Goal: Transaction & Acquisition: Purchase product/service

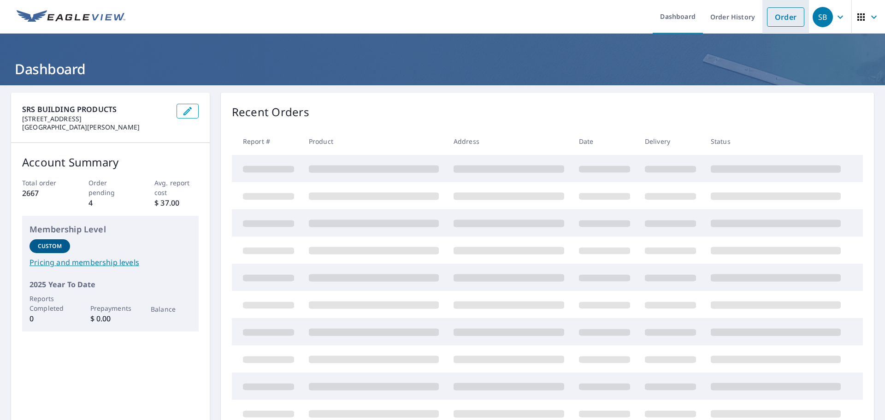
click at [781, 18] on link "Order" at bounding box center [785, 16] width 37 height 19
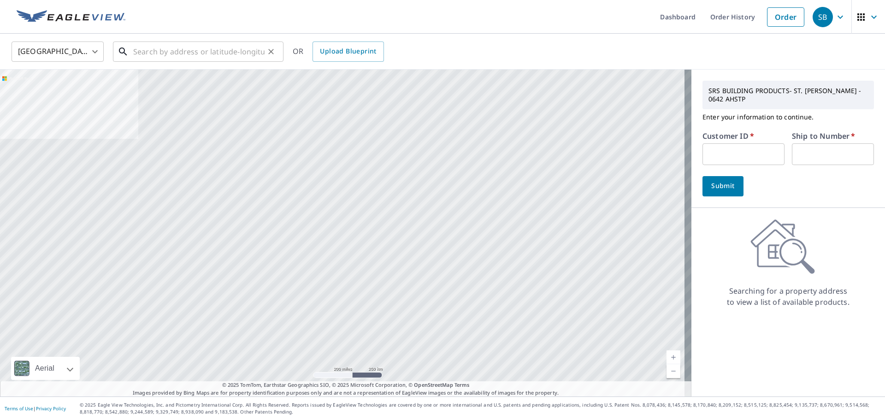
click at [218, 53] on input "text" at bounding box center [198, 52] width 131 height 26
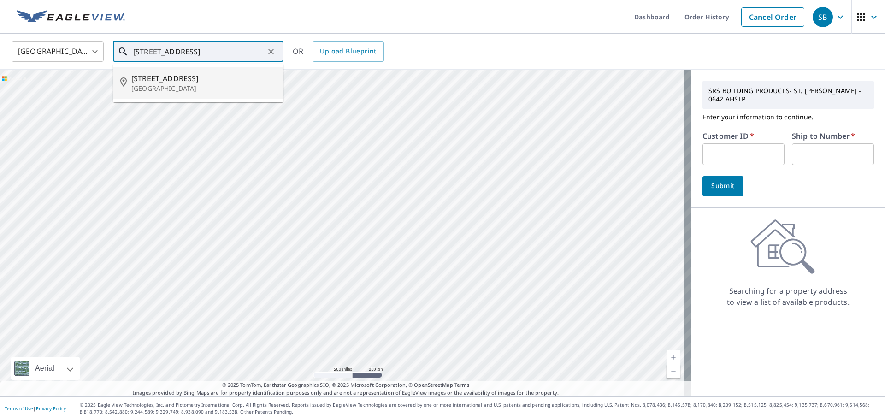
click at [167, 76] on span "[STREET_ADDRESS]" at bounding box center [203, 78] width 145 height 11
type input "[STREET_ADDRESS]"
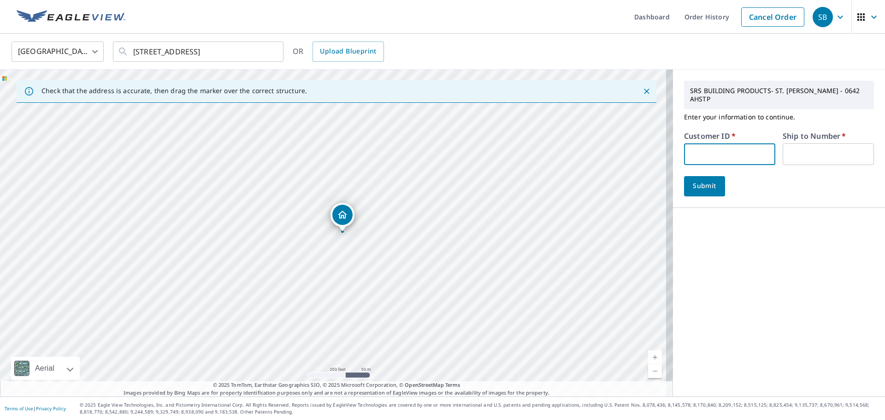
click at [717, 145] on input "text" at bounding box center [729, 154] width 91 height 22
type input "ang100"
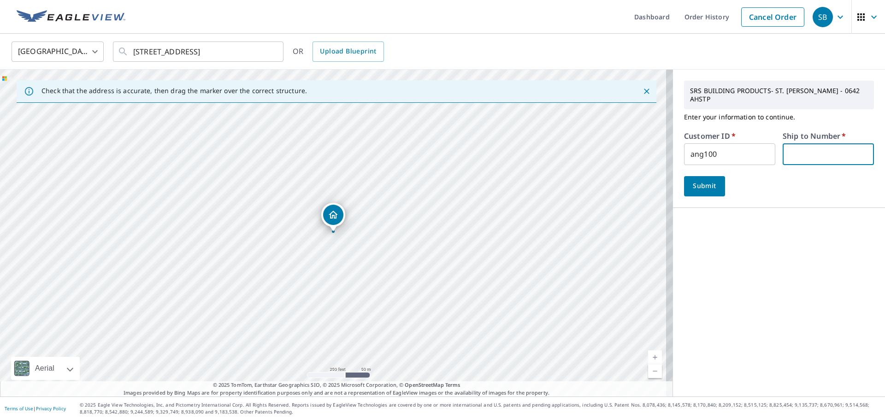
click at [801, 147] on input "text" at bounding box center [828, 154] width 91 height 22
type input "1"
click at [704, 176] on button "Submit" at bounding box center [704, 186] width 41 height 20
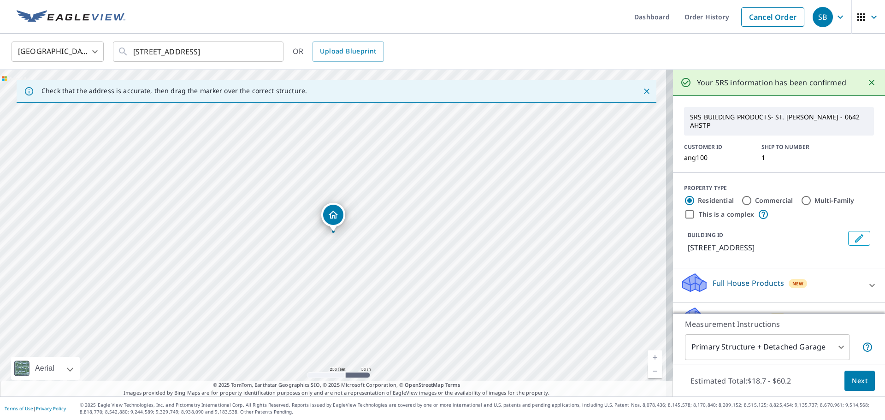
click at [857, 379] on span "Next" at bounding box center [860, 381] width 16 height 12
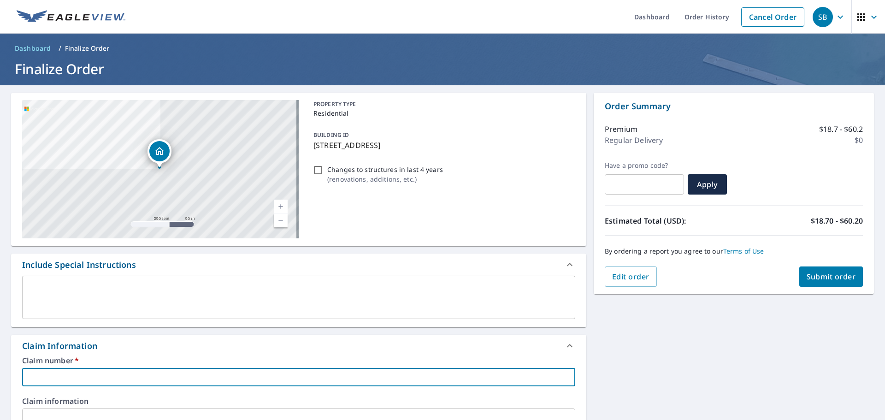
click at [125, 370] on input "text" at bounding box center [298, 377] width 553 height 18
type input "1"
checkbox input "true"
type input "12"
checkbox input "true"
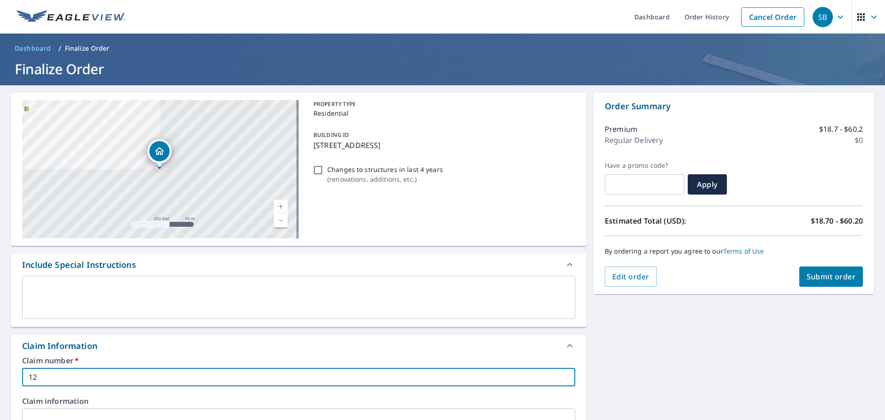
type input "1"
checkbox input "true"
type input "2"
checkbox input "true"
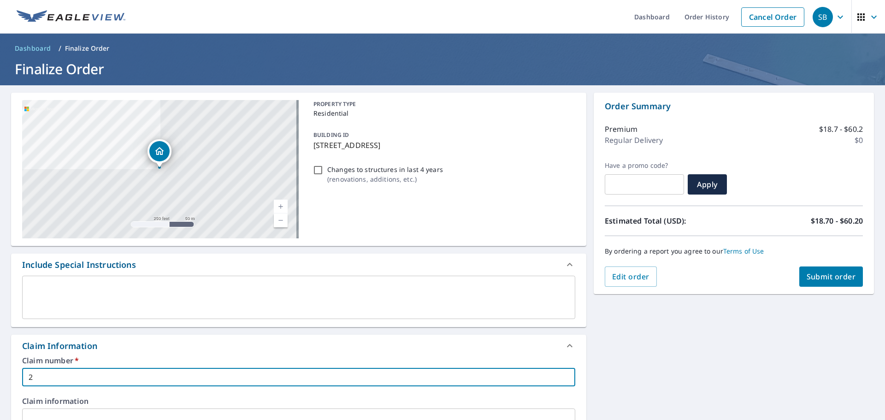
type input "24"
checkbox input "true"
type input "246"
checkbox input "true"
type input "2460"
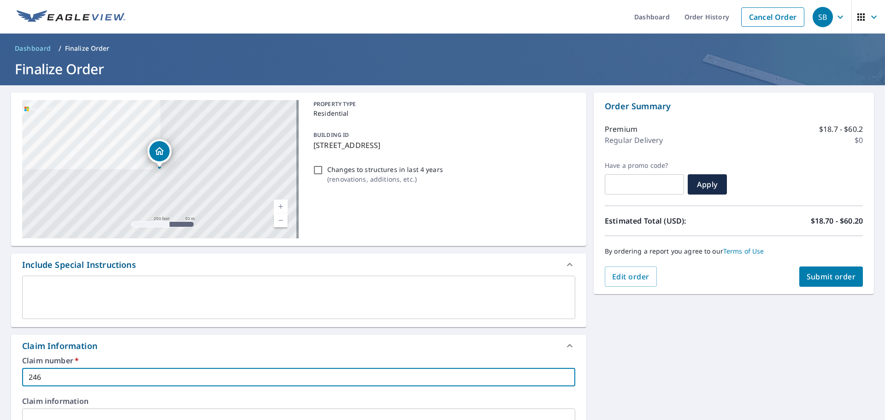
checkbox input "true"
type input "2460"
checkbox input "true"
type input "2460 5"
checkbox input "true"
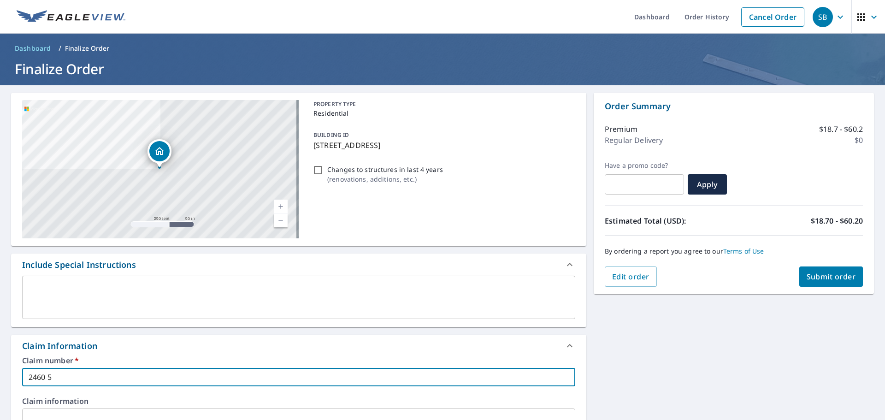
type input "2460"
checkbox input "true"
type input "2460 6"
checkbox input "true"
type input "2460 6H"
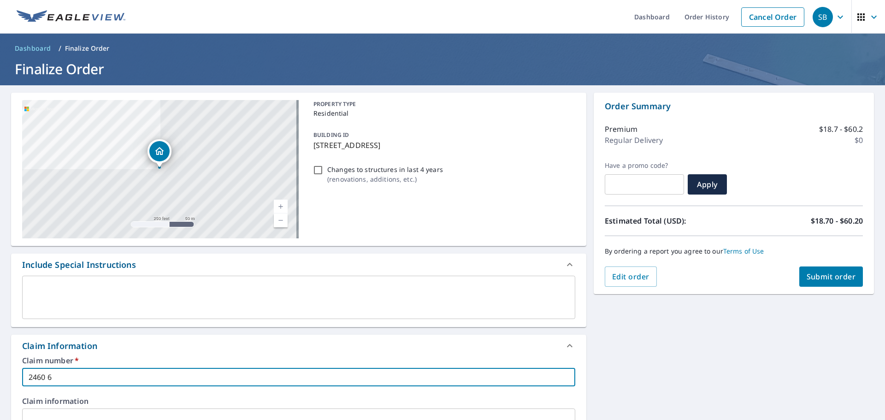
checkbox input "true"
type input "2460 6H"
checkbox input "true"
type input "2460 6H L"
checkbox input "true"
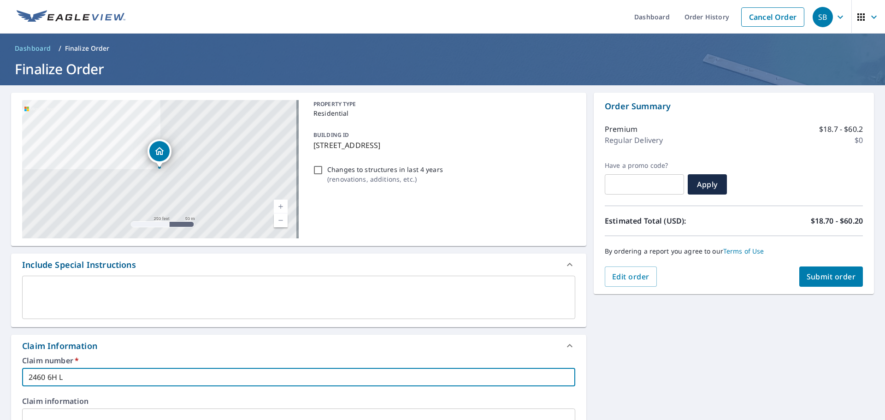
type input "2460 6H LN"
checkbox input "true"
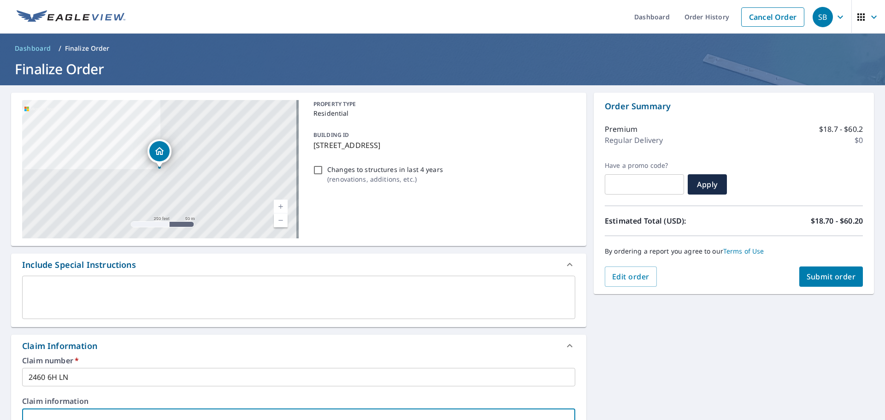
scroll to position [7, 0]
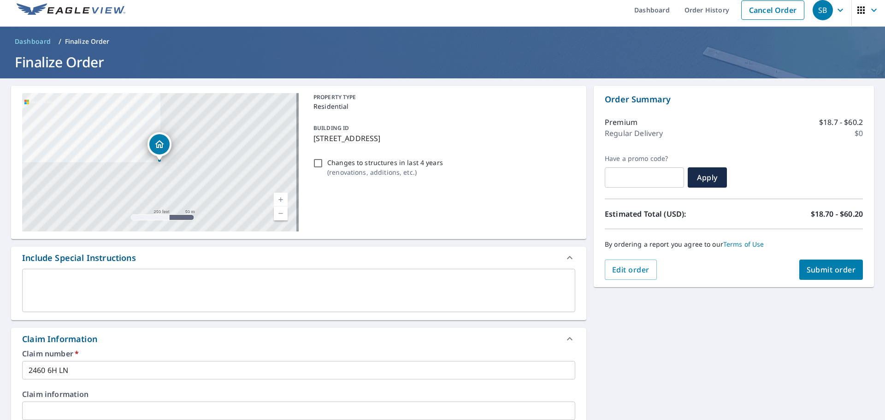
click at [130, 360] on div "Claim number   * 2460 6H LN ​" at bounding box center [298, 365] width 553 height 30
click at [133, 370] on input "2460 6H LN" at bounding box center [298, 370] width 553 height 18
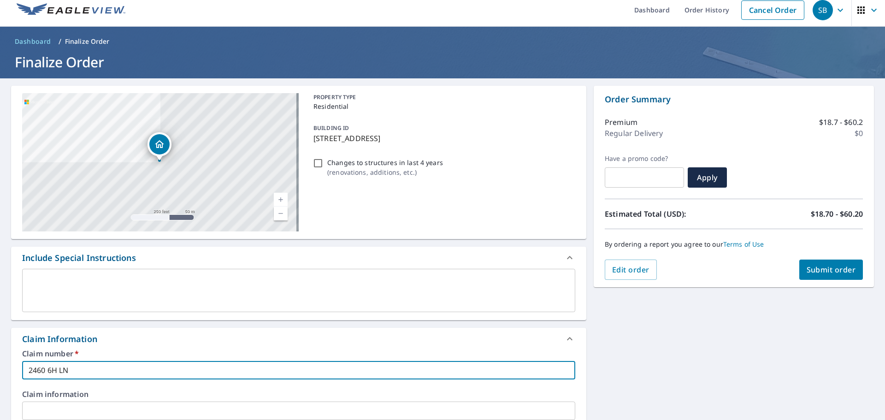
type input "2460 6H L"
checkbox input "true"
type input "2460 6H"
checkbox input "true"
type input "2460 6H"
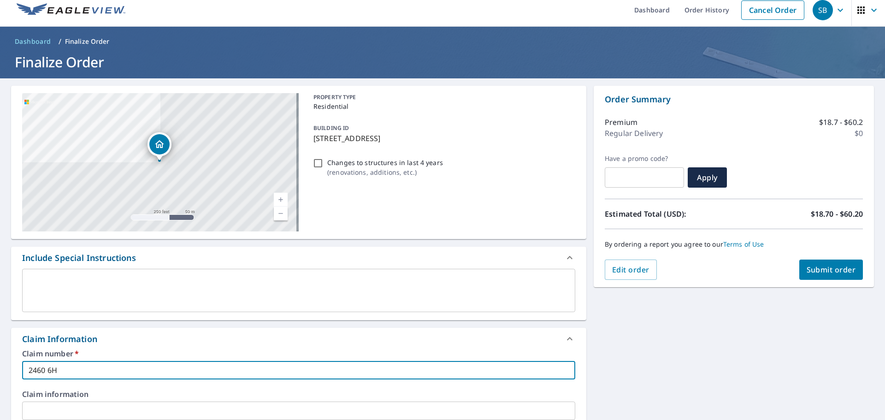
checkbox input "true"
type input "2460 6"
checkbox input "true"
type input "2460"
checkbox input "true"
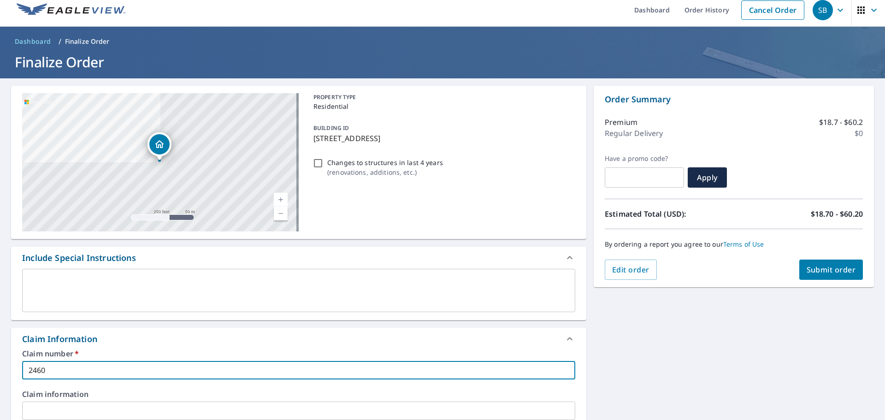
type input "2460 6"
checkbox input "true"
type input "2460 6T"
checkbox input "true"
type input "2460 6TH"
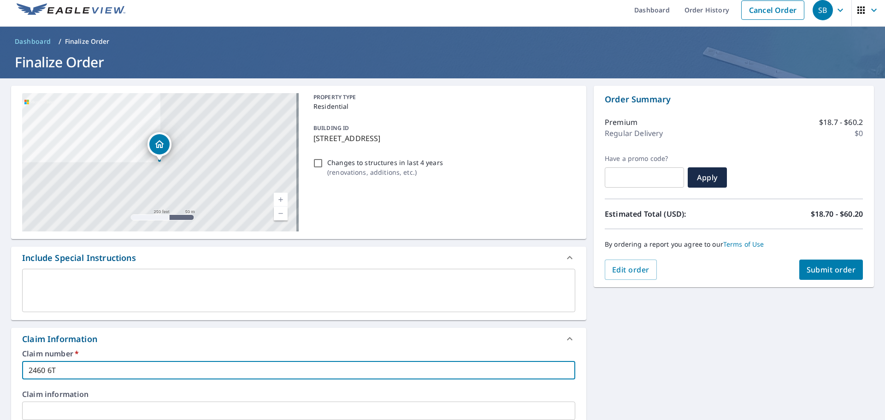
checkbox input "true"
type input "2460 6TH"
checkbox input "true"
type input "2460 6TH L"
checkbox input "true"
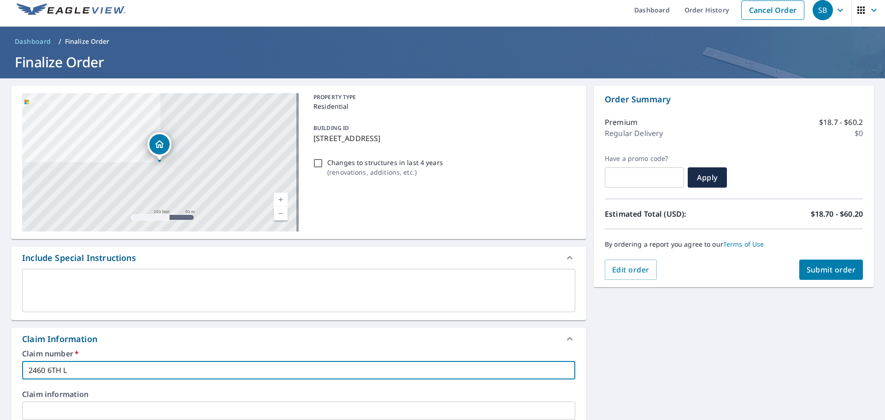
type input "[STREET_ADDRESS]"
checkbox input "true"
type input "[STREET_ADDRESS]"
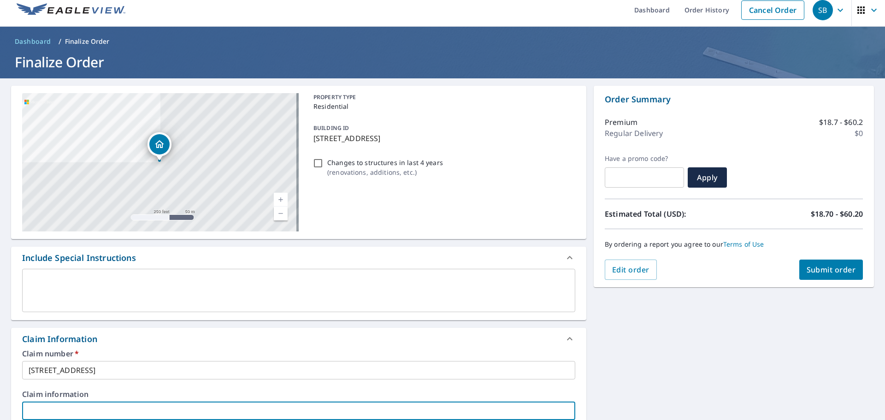
scroll to position [248, 0]
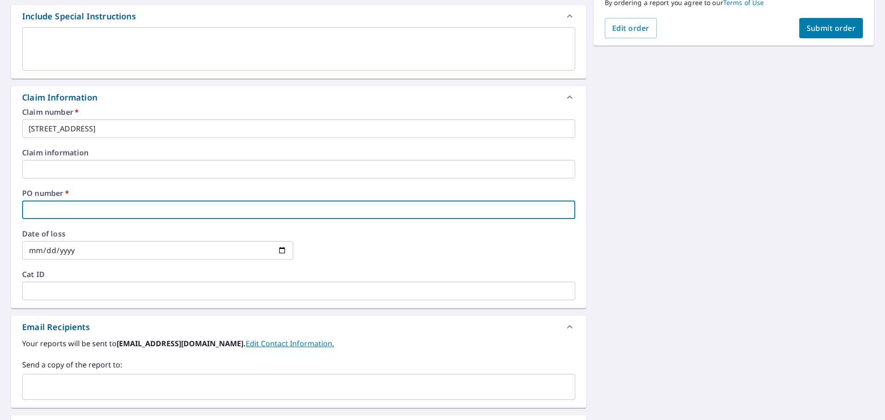
type input "2"
checkbox input "true"
type input "24"
checkbox input "true"
type input "246"
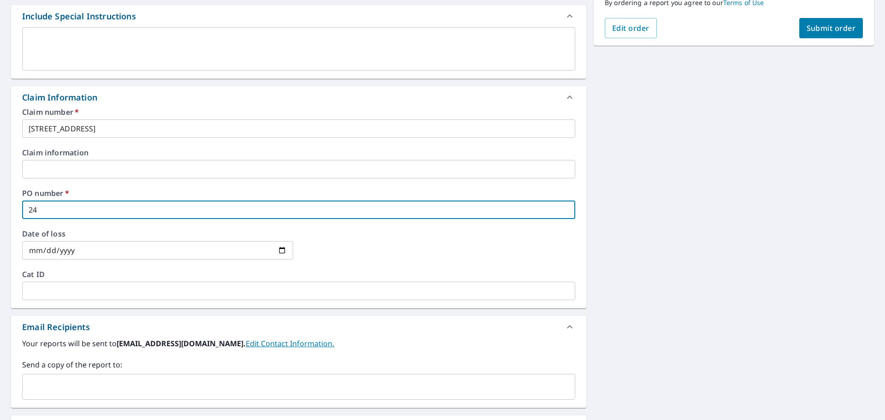
checkbox input "true"
type input "2460"
checkbox input "true"
type input "2460"
checkbox input "true"
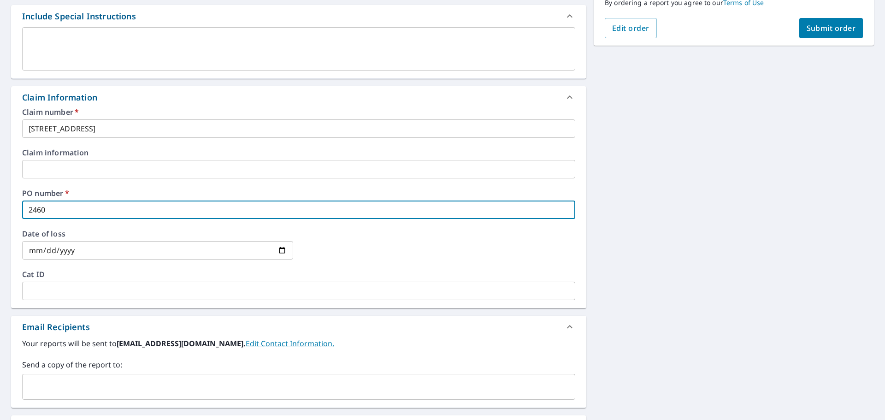
type input "2460 6"
checkbox input "true"
type input "2460 6T"
checkbox input "true"
type input "2460 6TH"
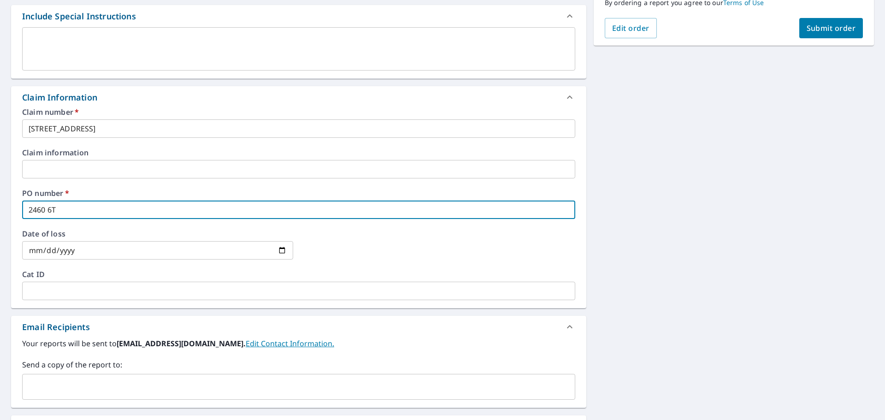
checkbox input "true"
type input "2460 6TH"
checkbox input "true"
type input "2460 6TH L"
checkbox input "true"
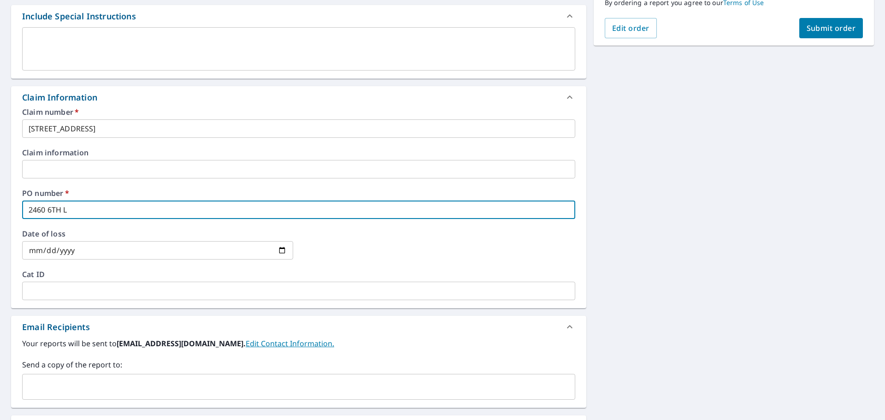
type input "[STREET_ADDRESS]"
checkbox input "true"
type input "[STREET_ADDRESS]"
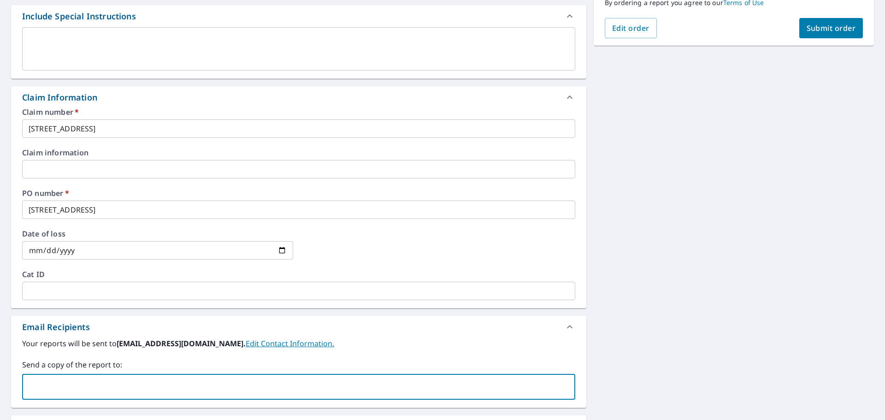
click at [119, 379] on input "text" at bounding box center [291, 387] width 531 height 18
type input "[EMAIL_ADDRESS][DOMAIN_NAME]"
click at [810, 29] on span "Submit order" at bounding box center [831, 28] width 49 height 10
checkbox input "true"
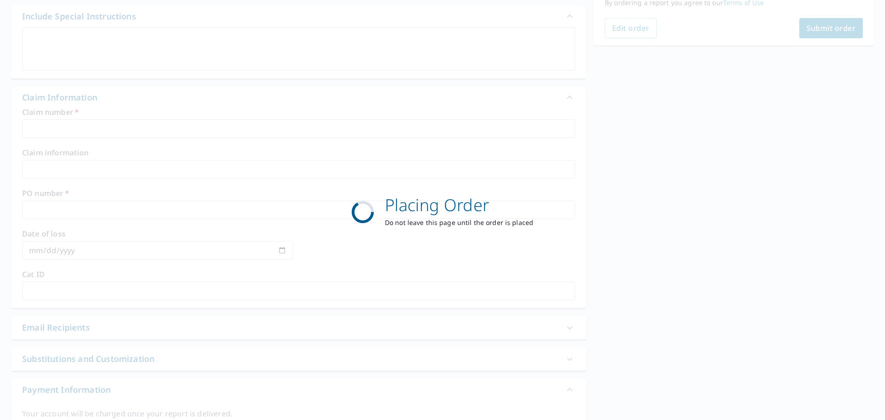
scroll to position [123, 0]
